Goal: Task Accomplishment & Management: Complete application form

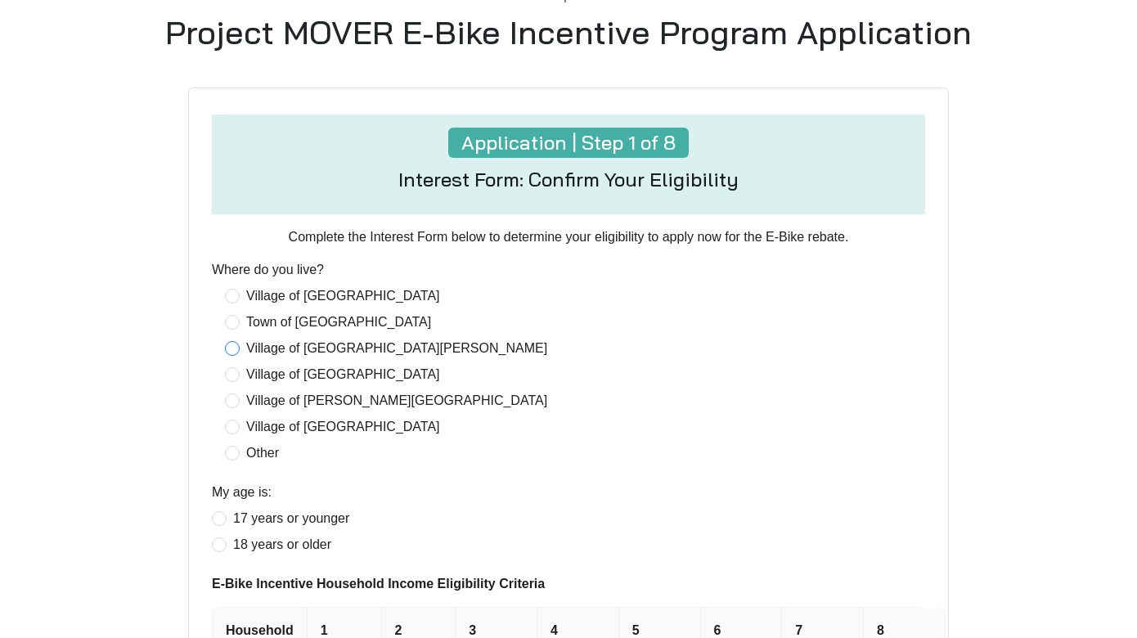
scroll to position [441, 0]
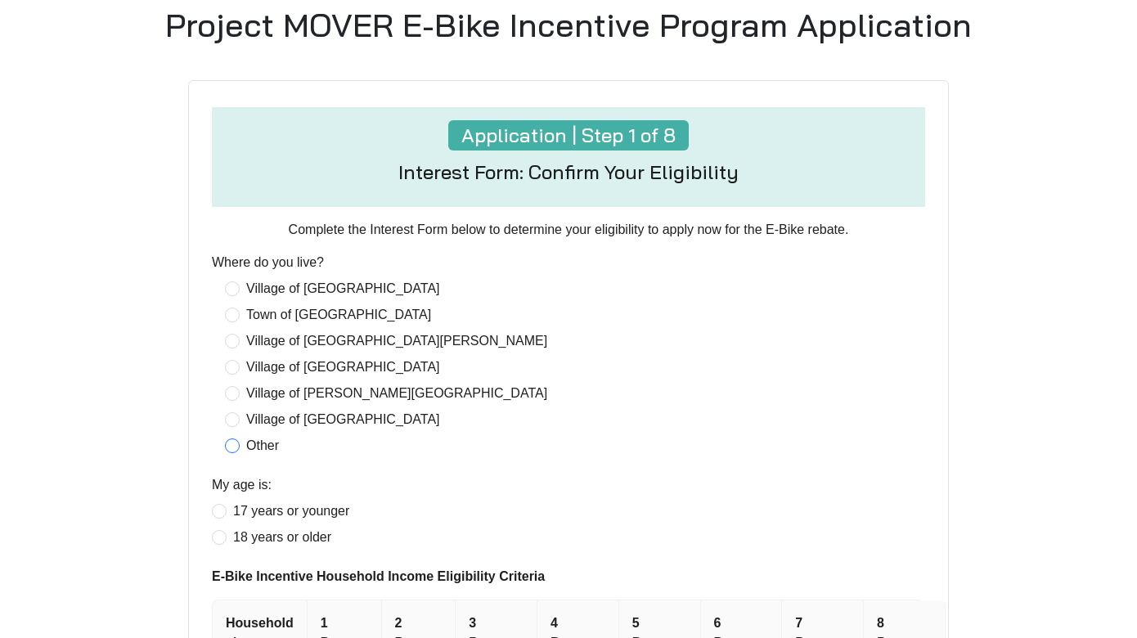
click at [258, 448] on span "Other" at bounding box center [263, 446] width 46 height 20
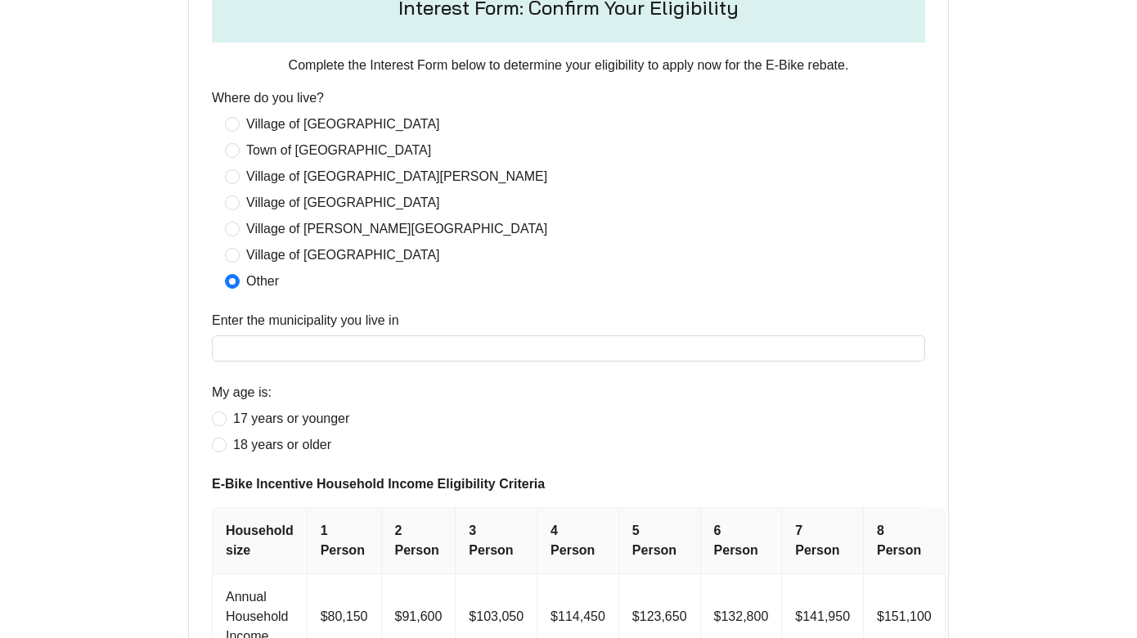
scroll to position [630, 0]
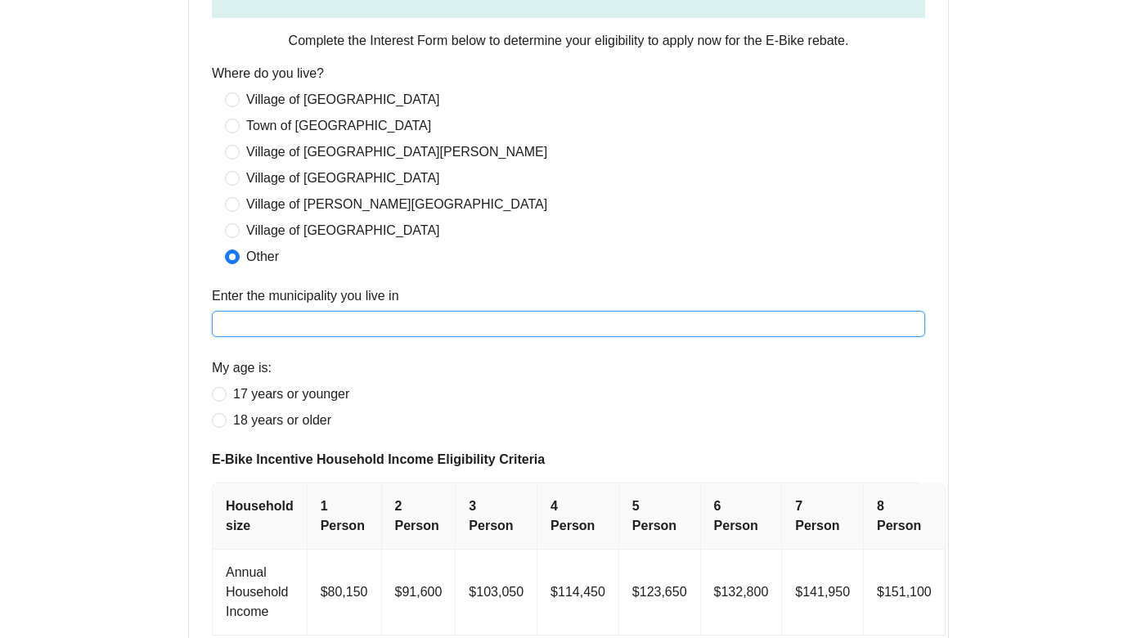
click at [405, 323] on input "Enter the municipality you live in" at bounding box center [568, 324] width 713 height 26
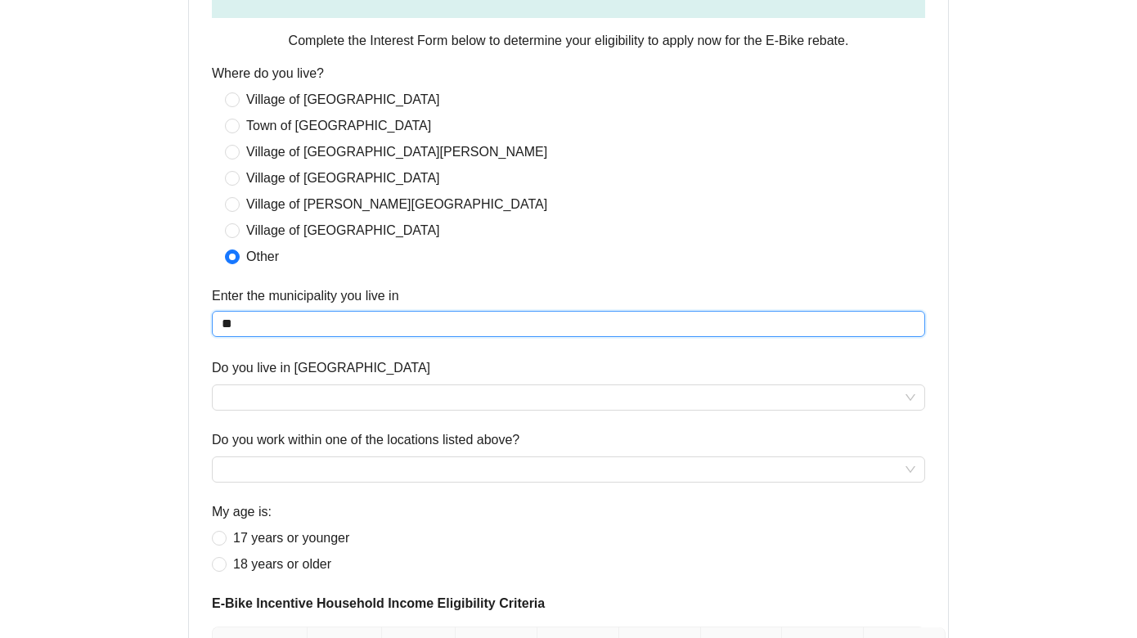
type input "*"
type input "**********"
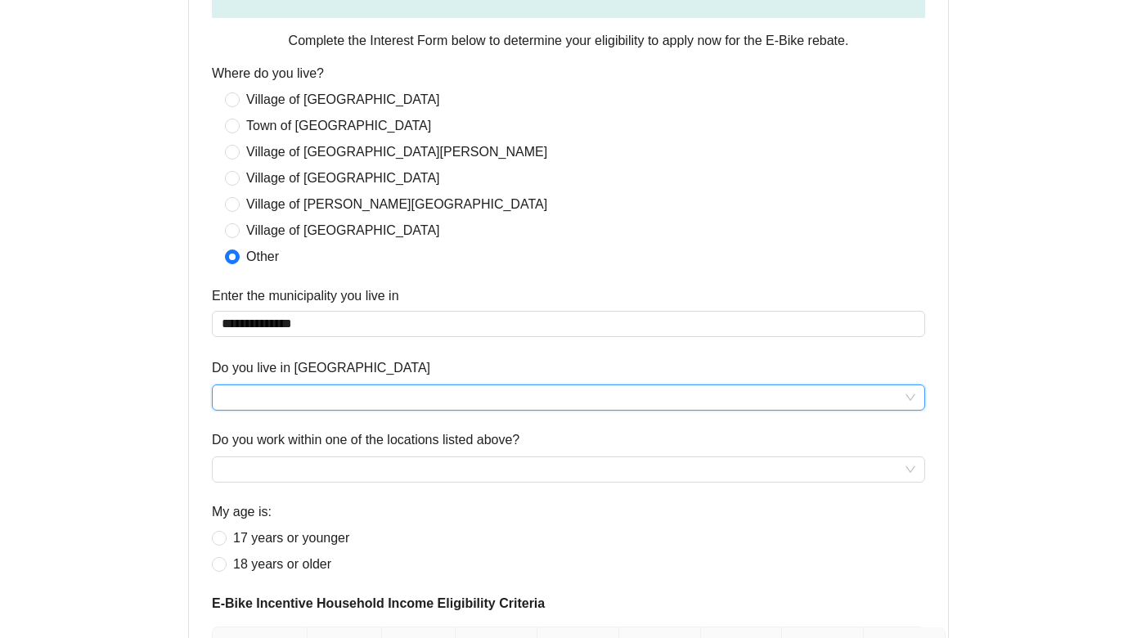
click at [368, 395] on input "Do you live in [GEOGRAPHIC_DATA]" at bounding box center [569, 397] width 694 height 25
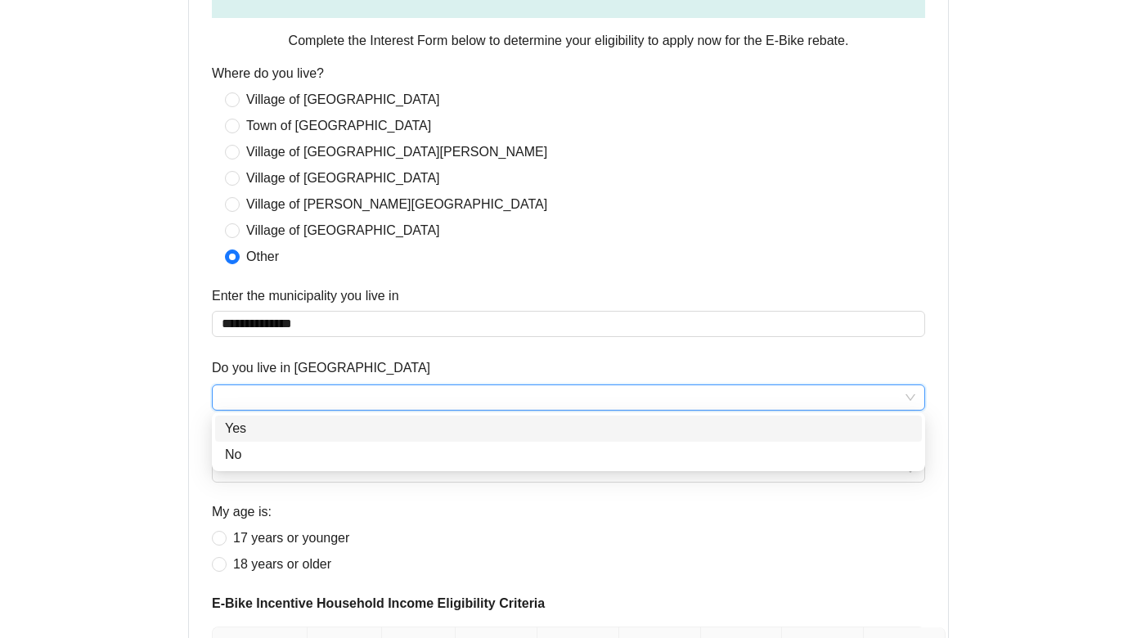
click at [360, 424] on div "Yes" at bounding box center [568, 429] width 687 height 20
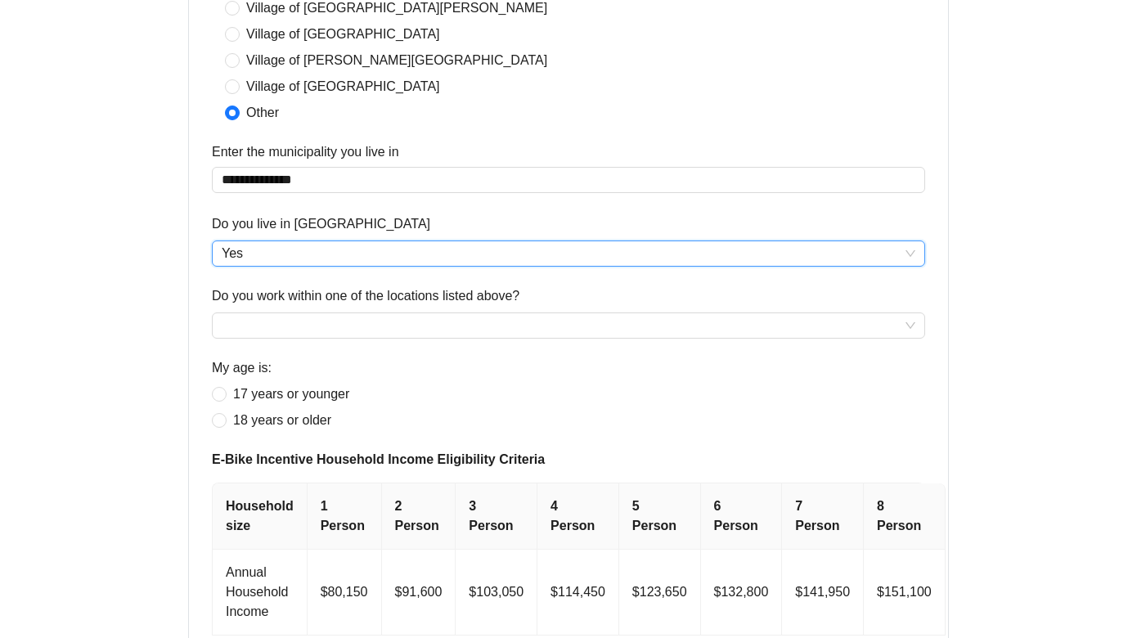
scroll to position [796, 0]
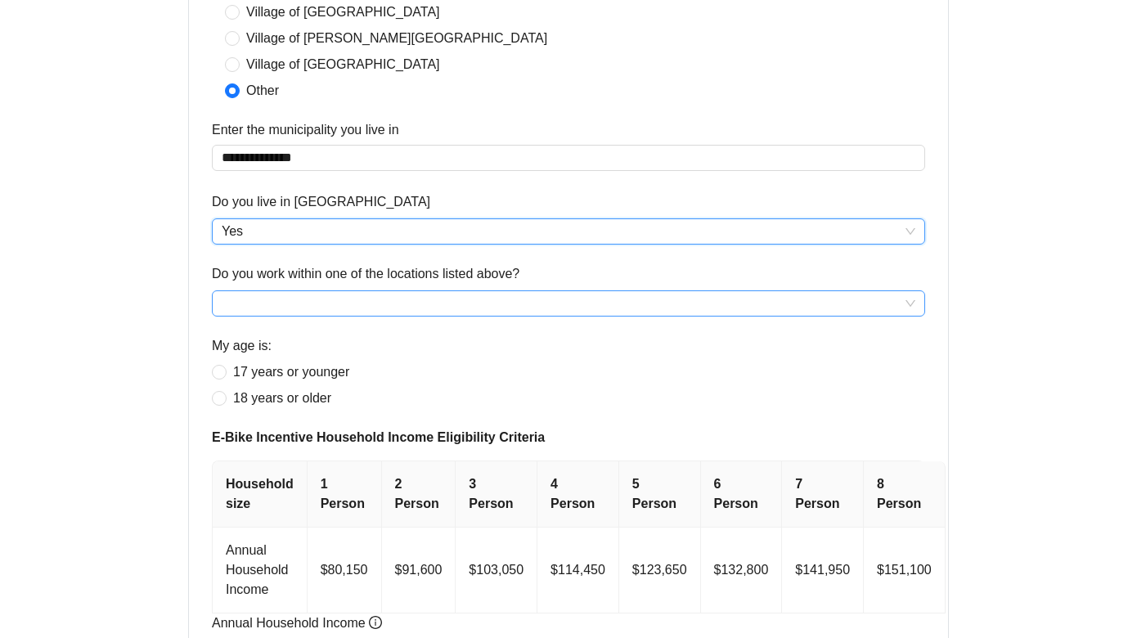
click at [362, 308] on input "Do you work within one of the locations listed above?" at bounding box center [569, 303] width 694 height 25
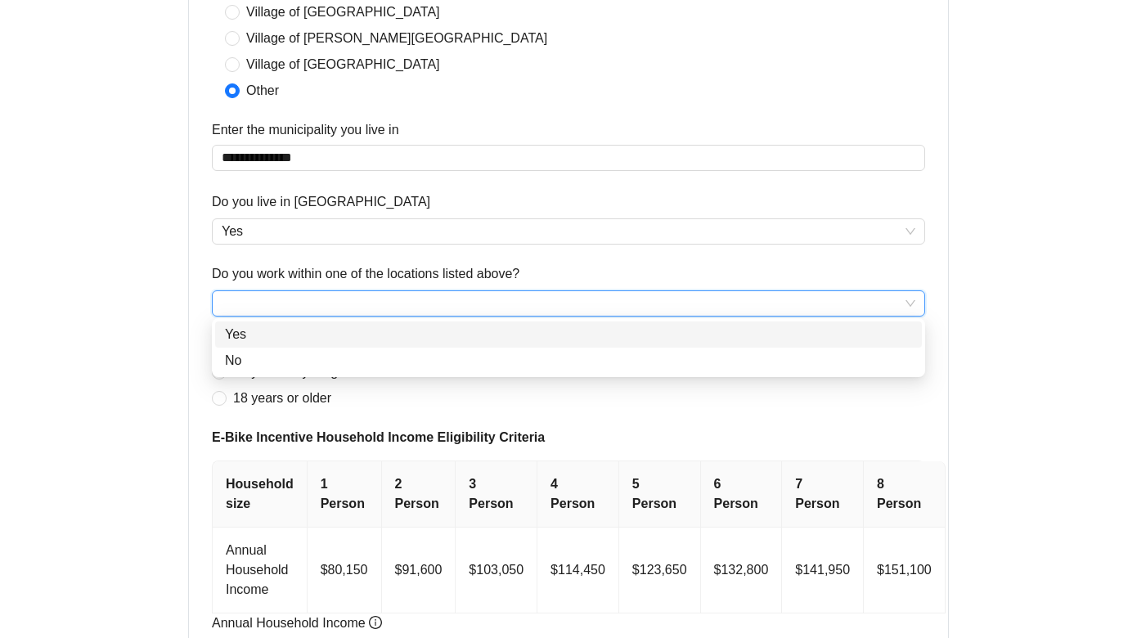
click at [353, 335] on div "Yes" at bounding box center [568, 335] width 687 height 20
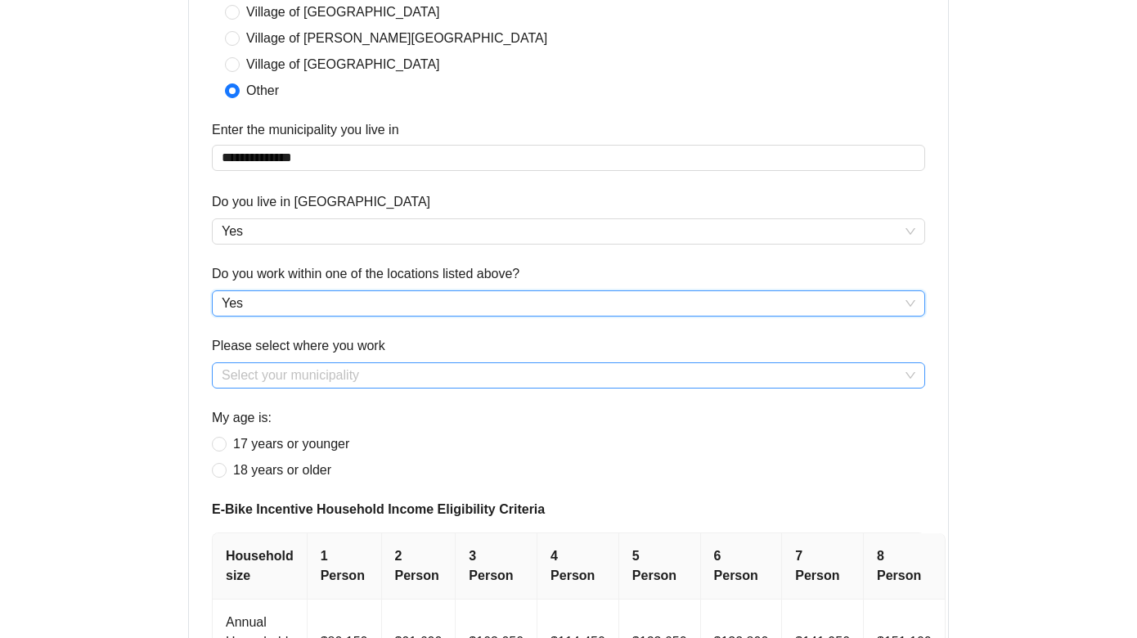
click at [366, 372] on input "Please select where you work" at bounding box center [569, 375] width 694 height 25
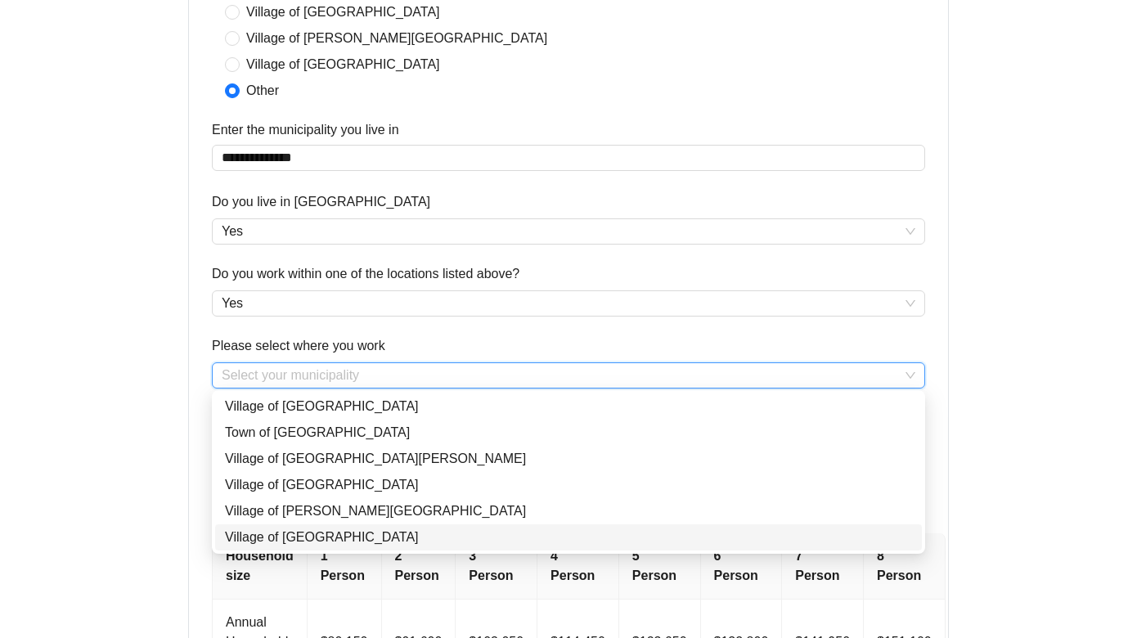
click at [343, 532] on div "Village of [GEOGRAPHIC_DATA]" at bounding box center [568, 538] width 687 height 20
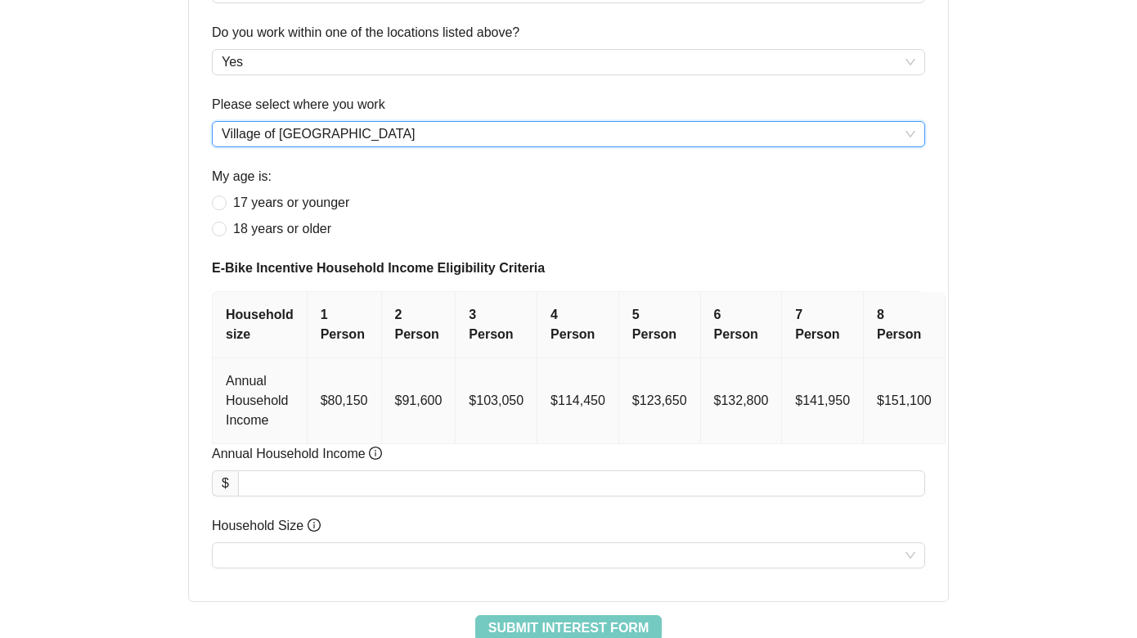
scroll to position [1081, 0]
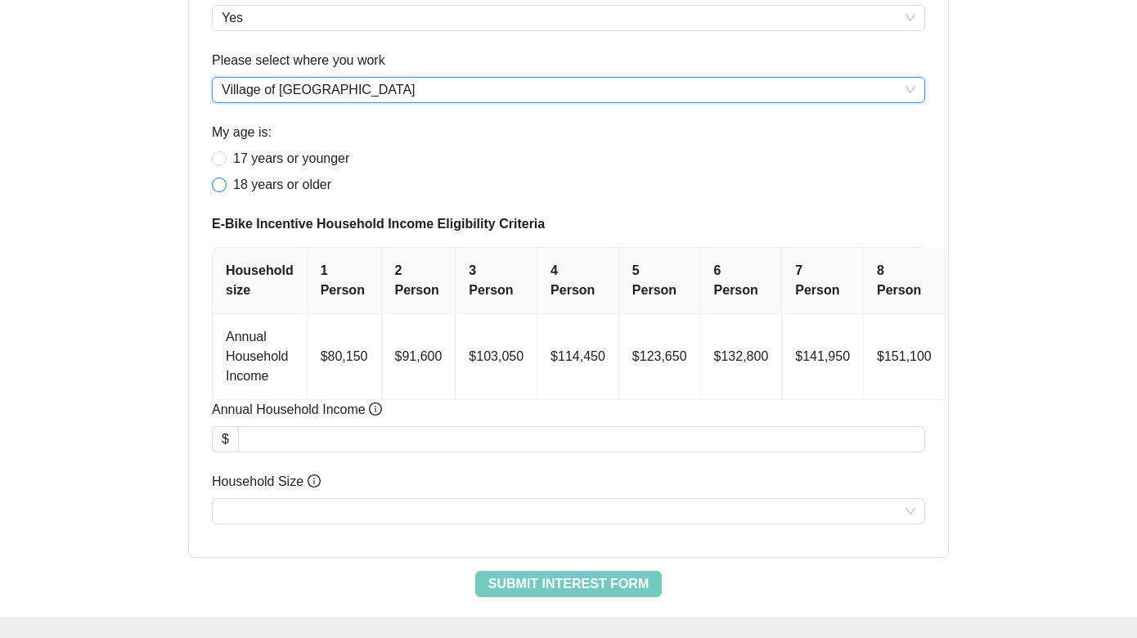
click at [283, 178] on span "18 years or older" at bounding box center [282, 185] width 111 height 20
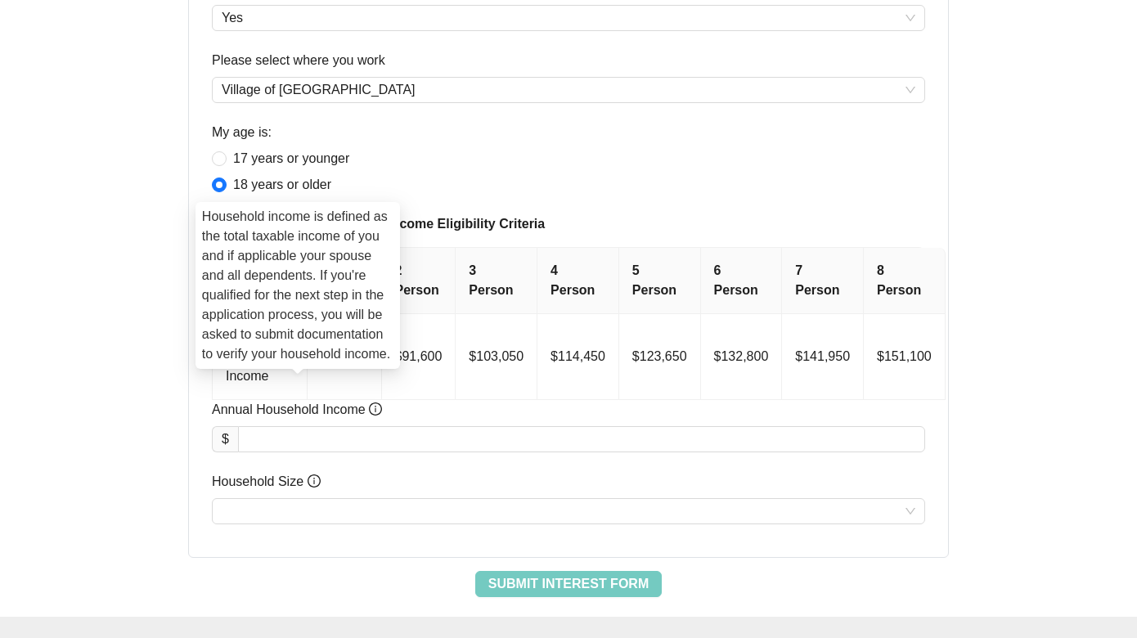
click at [380, 405] on icon "info-circle" at bounding box center [375, 408] width 13 height 13
click at [380, 427] on input "Annual Household Income" at bounding box center [582, 439] width 686 height 25
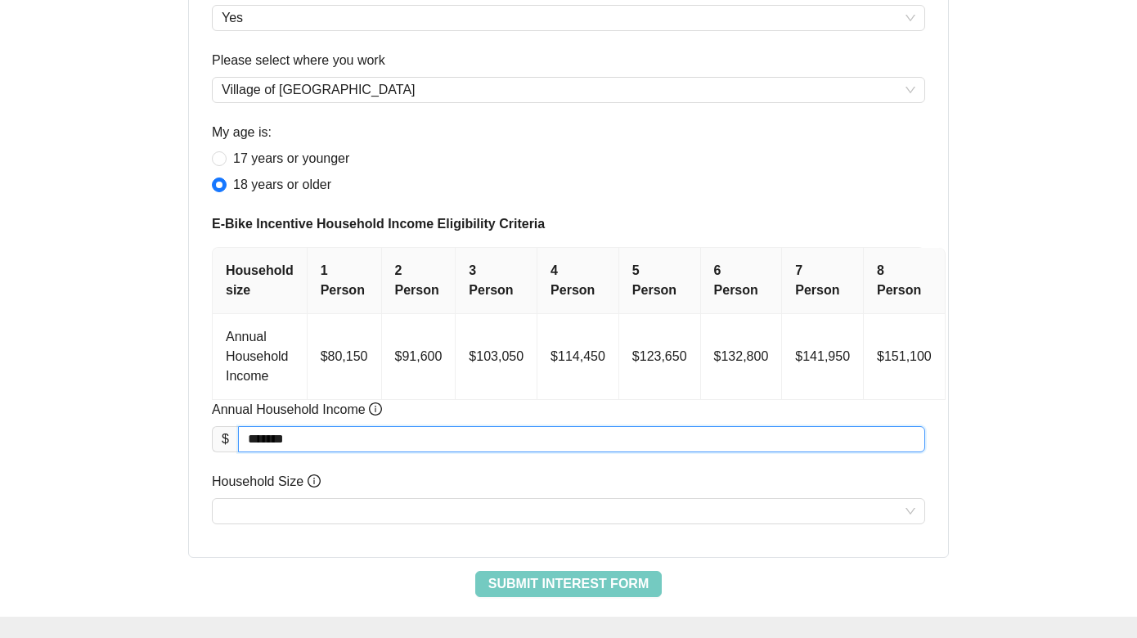
click at [280, 443] on input "*******" at bounding box center [582, 439] width 686 height 25
click at [256, 442] on input "********" at bounding box center [582, 439] width 686 height 25
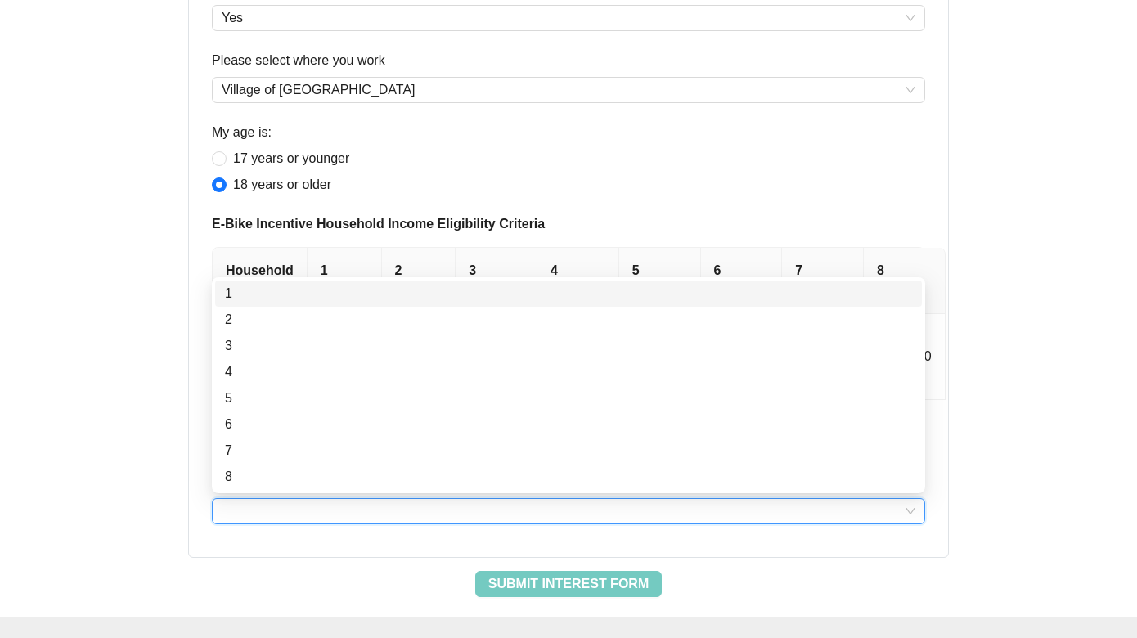
click at [276, 506] on input "Household Size" at bounding box center [569, 511] width 694 height 25
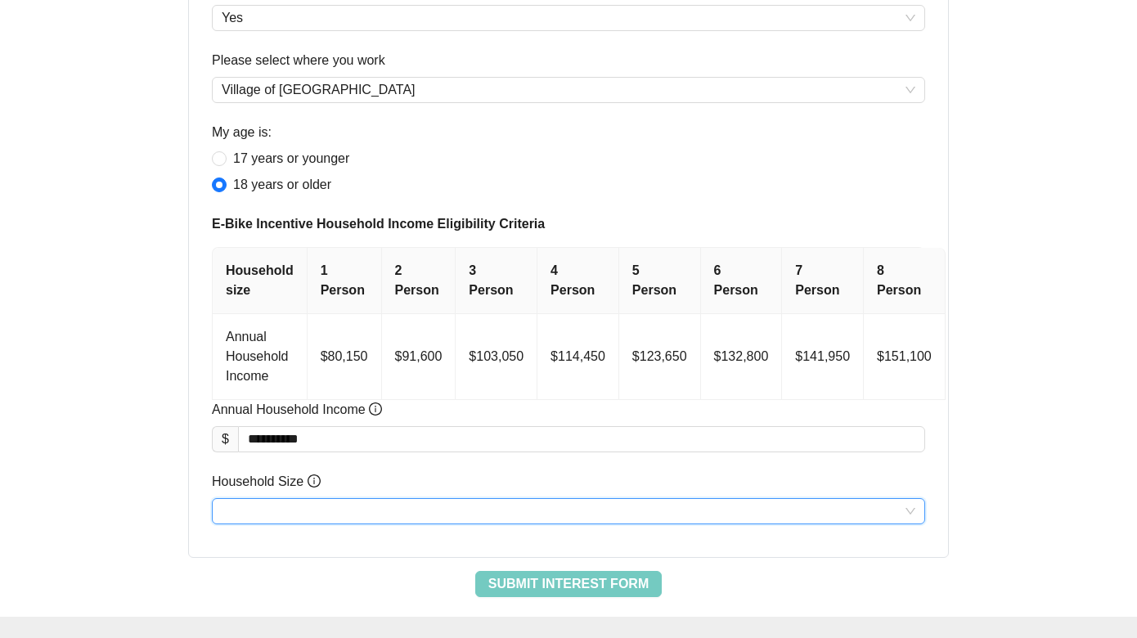
click at [276, 506] on input "Household Size" at bounding box center [569, 511] width 694 height 25
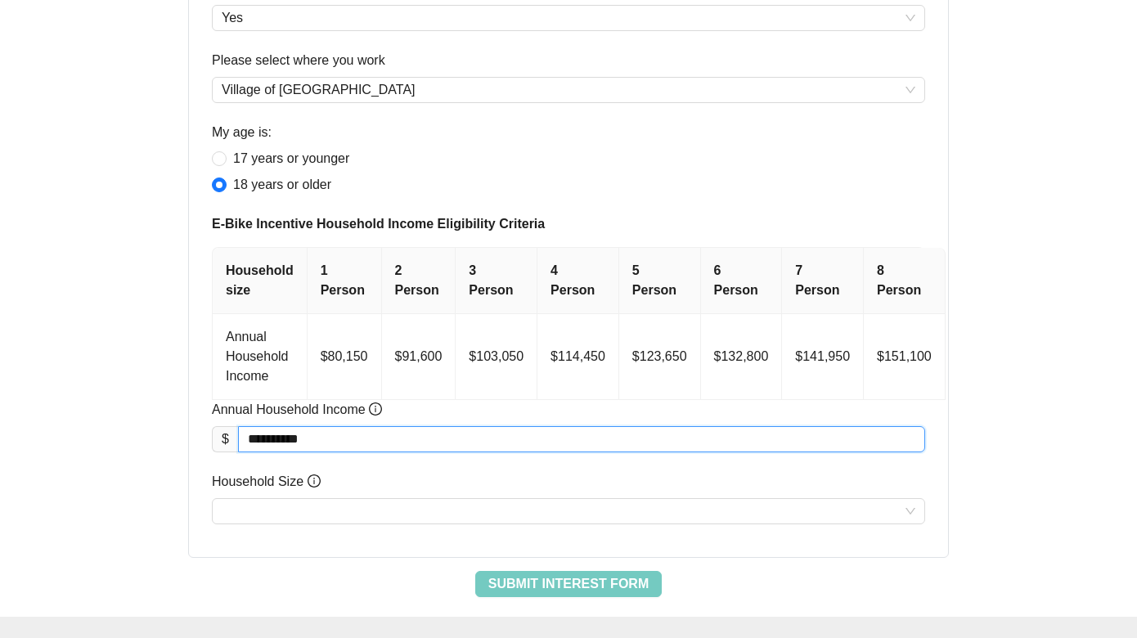
click at [339, 447] on input "**********" at bounding box center [582, 439] width 686 height 25
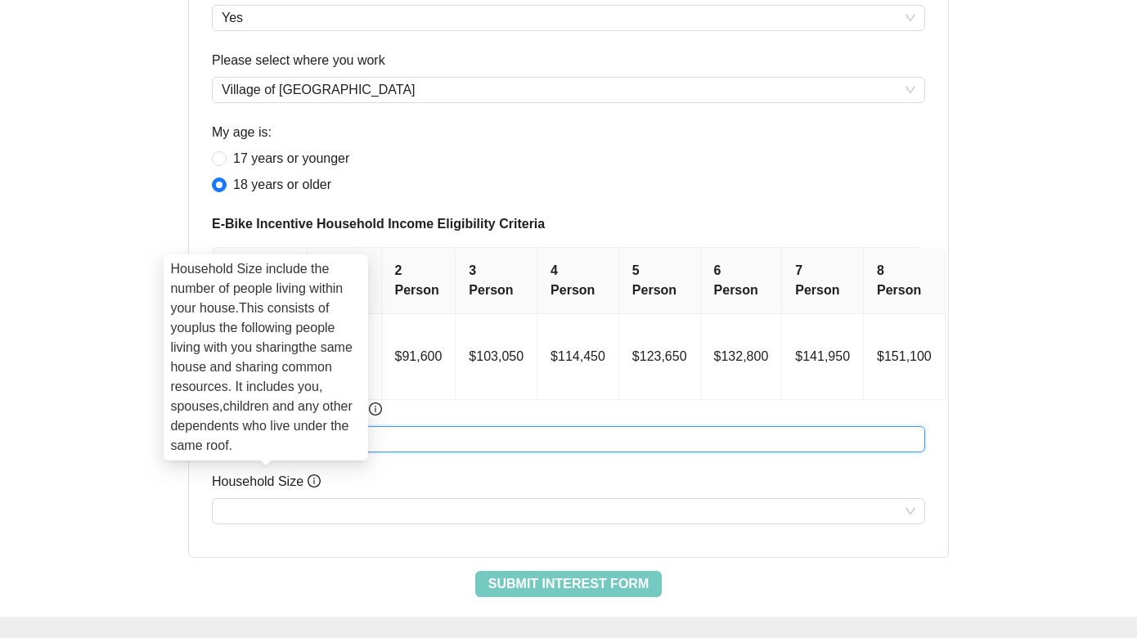
type input "*********"
click at [313, 483] on icon "info-circle" at bounding box center [314, 480] width 13 height 13
click at [313, 499] on input "Household Size" at bounding box center [569, 511] width 694 height 25
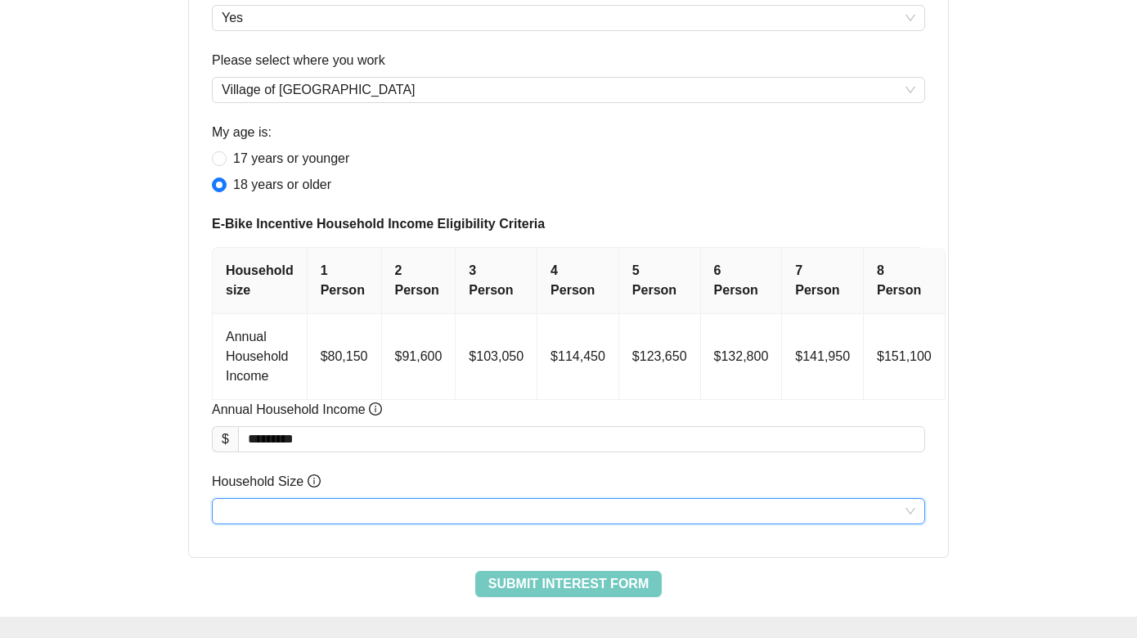
click at [307, 509] on input "Household Size" at bounding box center [569, 511] width 694 height 25
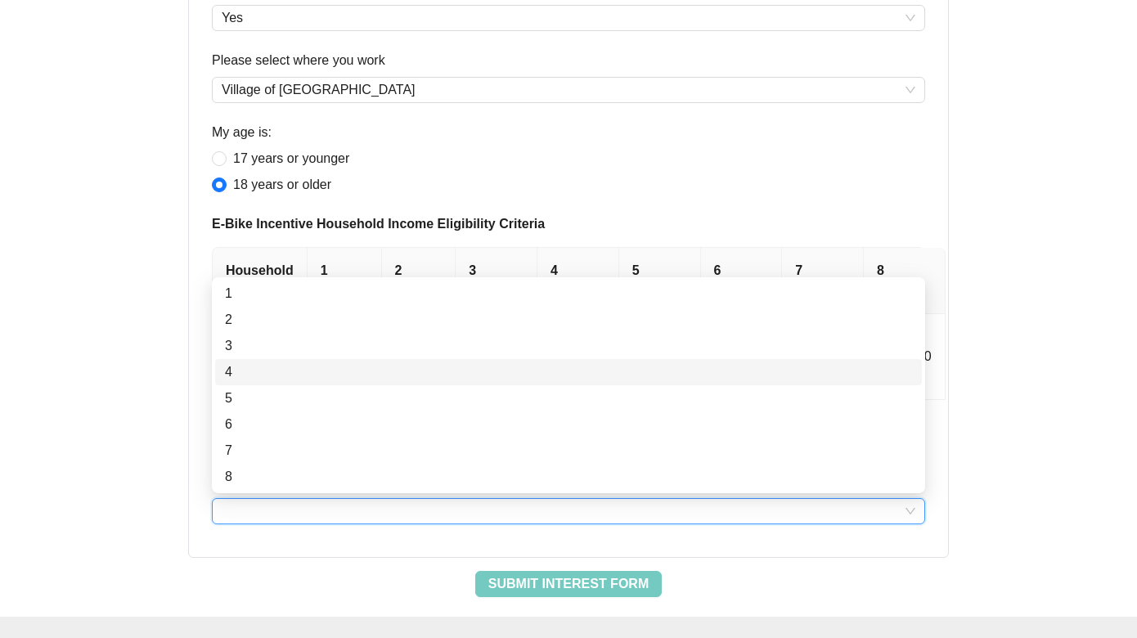
click at [290, 374] on div "4" at bounding box center [568, 372] width 687 height 20
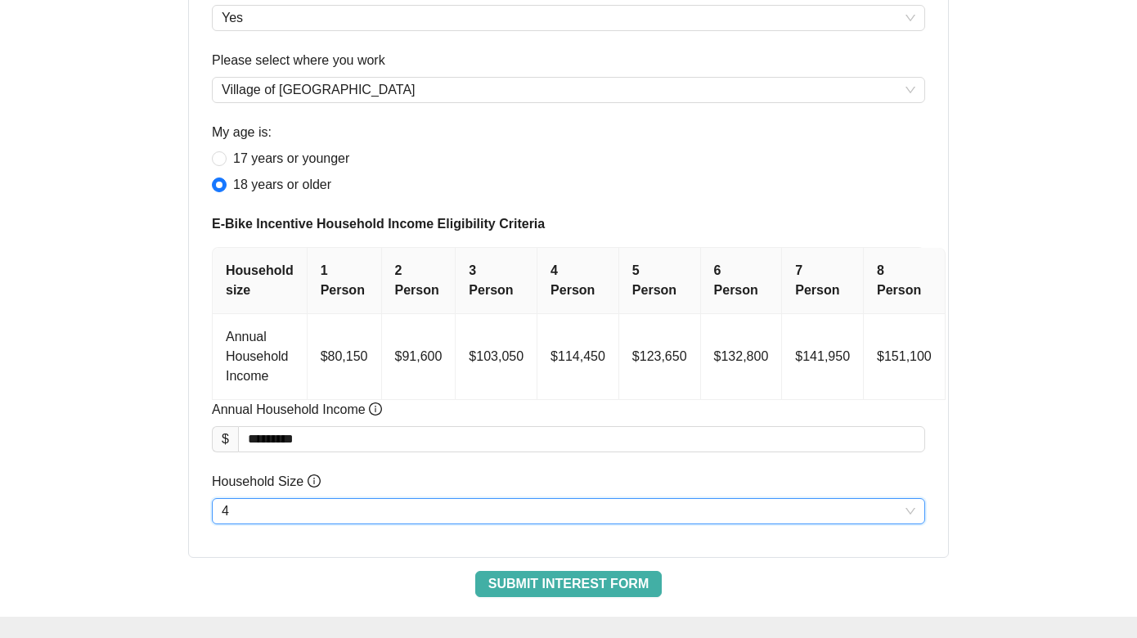
click at [524, 583] on span "Submit Interest Form" at bounding box center [568, 584] width 160 height 20
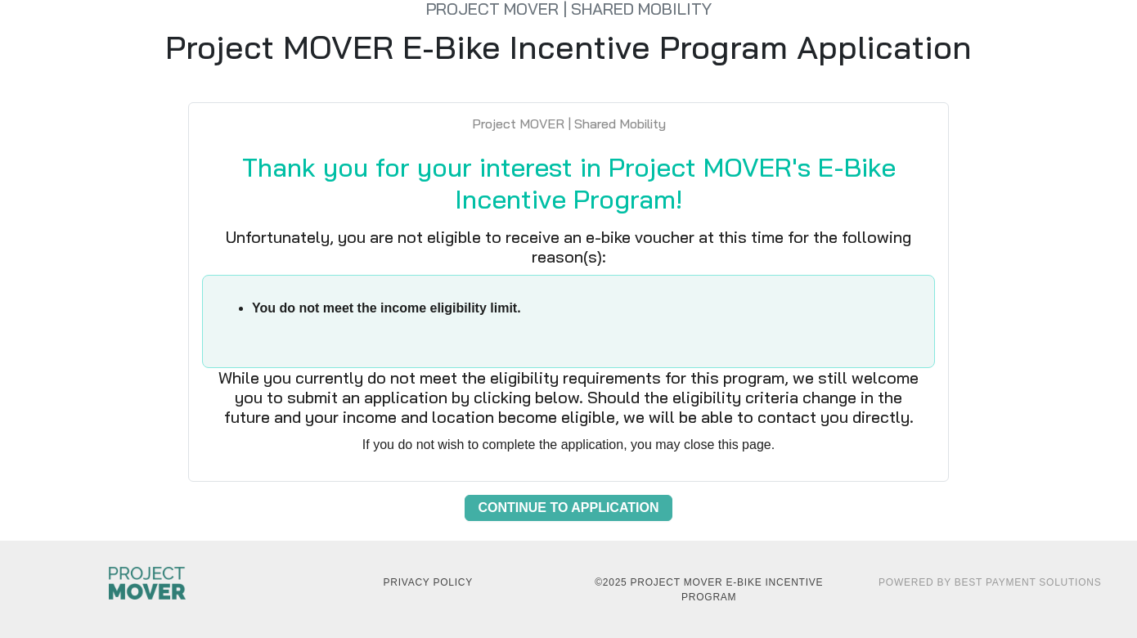
click at [515, 508] on span "Continue to Application" at bounding box center [568, 508] width 181 height 20
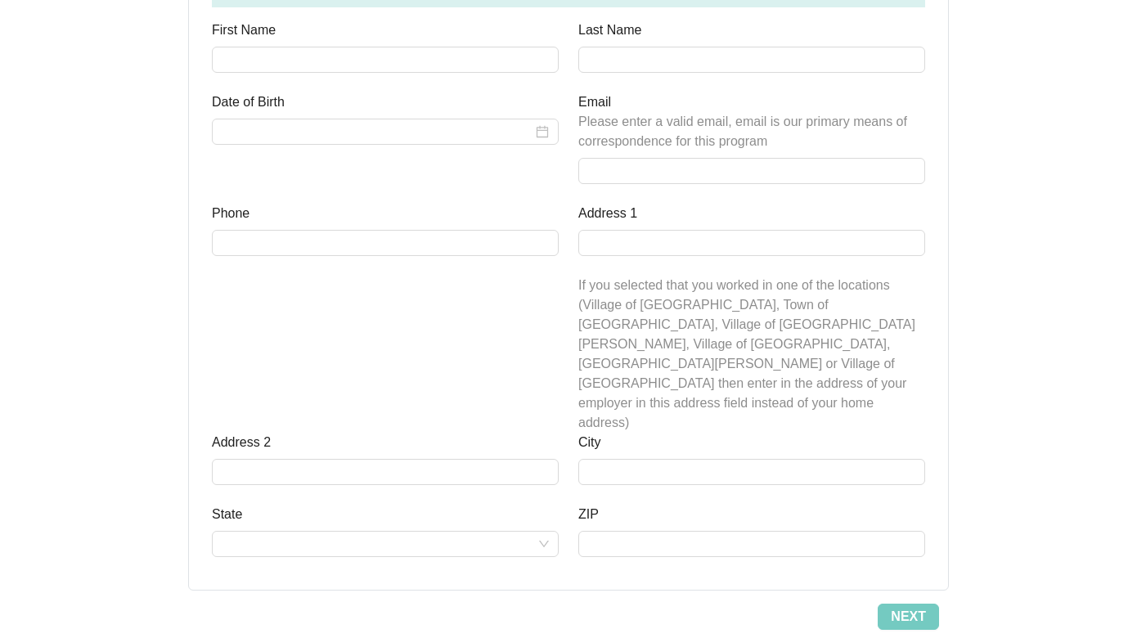
scroll to position [769, 0]
